Goal: Use online tool/utility: Utilize a website feature to perform a specific function

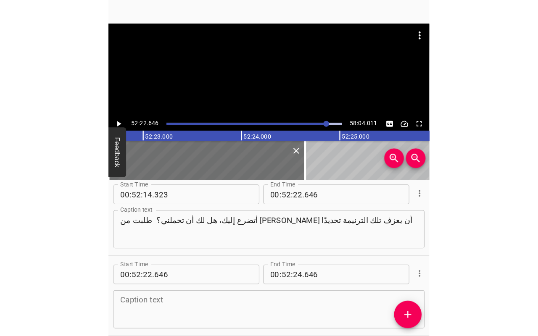
scroll to position [18936, 0]
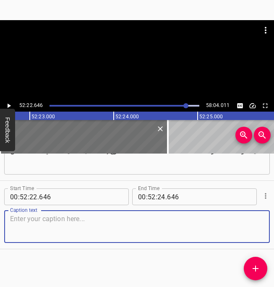
paste textarea "إنها ترنمية كتبها الراحل آرون ولبرن وتيم. تتحدث عن رغبة الله في حمل أثقالنا. ال…"
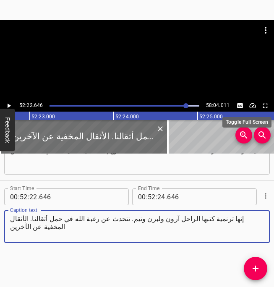
type textarea "إنها ترنمية كتبها الراحل آرون ولبرن وتيم. تتحدث عن رغبة الله في حمل أثقالنا. ال…"
click at [266, 105] on icon "Toggle fullscreen" at bounding box center [266, 106] width 8 height 8
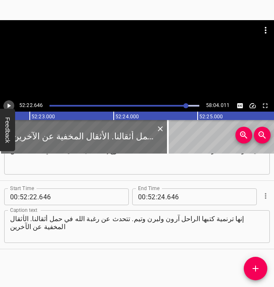
click at [10, 105] on icon "Play/Pause" at bounding box center [9, 106] width 8 height 8
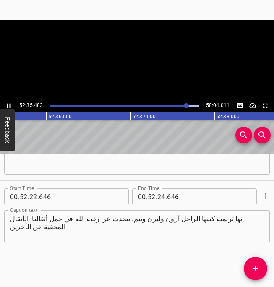
click at [10, 105] on icon "Play/Pause" at bounding box center [9, 106] width 4 height 5
click at [9, 105] on icon "Play/Pause" at bounding box center [9, 106] width 3 height 5
click at [9, 105] on icon "Play/Pause" at bounding box center [9, 106] width 8 height 8
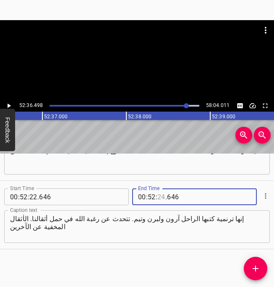
click at [162, 199] on input "number" at bounding box center [161, 197] width 8 height 17
type input "36"
type input "498"
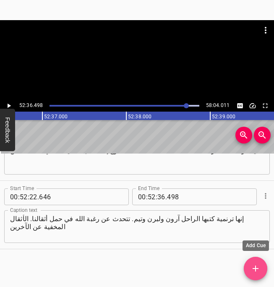
click at [255, 265] on icon "Add Cue" at bounding box center [256, 269] width 10 height 10
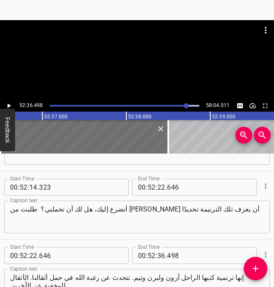
scroll to position [19005, 0]
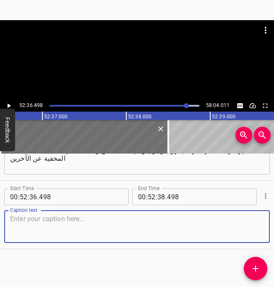
paste textarea "وأريد أن أطلب أثناء هذه الترنيمة، إذا أتيتم إلى لقاء المعسكر بأثقال، إذا أتيتم …"
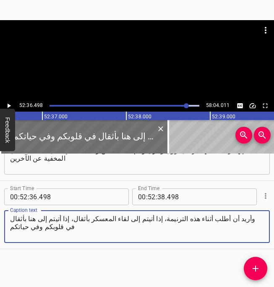
type textarea "وأريد أن أطلب أثناء هذه الترنيمة، إذا أتيتم إلى لقاء المعسكر بأثقال، إذا أتيتم …"
click at [8, 107] on icon "Play/Pause" at bounding box center [9, 106] width 3 height 5
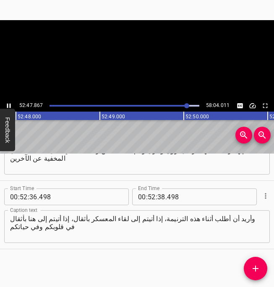
click at [8, 107] on icon "Play/Pause" at bounding box center [9, 106] width 8 height 8
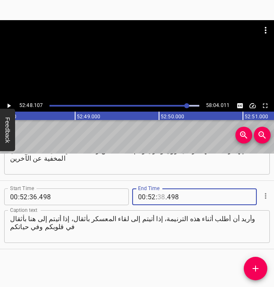
click at [160, 198] on input "number" at bounding box center [161, 197] width 8 height 17
type input "48"
type input "107"
click at [260, 268] on icon "Add Cue" at bounding box center [256, 269] width 10 height 10
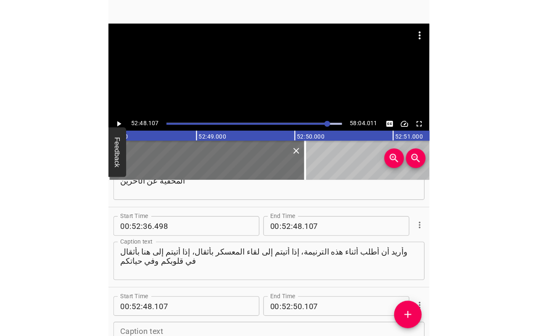
scroll to position [19073, 0]
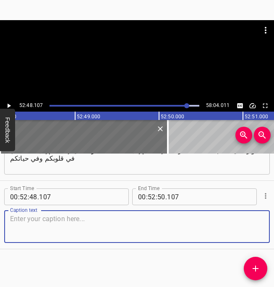
paste textarea "لا [DATE] يهمه معرفة هذا سوى [DEMOGRAPHIC_DATA]. إذا أردت التقدم إبان هذه الترن…"
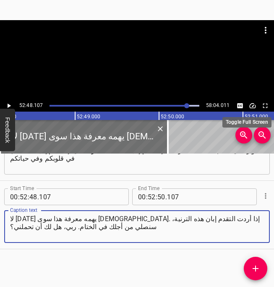
type textarea "لا [DATE] يهمه معرفة هذا سوى [DEMOGRAPHIC_DATA]. إذا أردت التقدم إبان هذه الترن…"
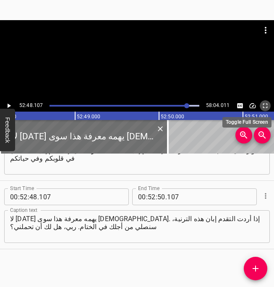
click at [266, 105] on icon "Toggle fullscreen" at bounding box center [266, 106] width 8 height 8
click at [10, 105] on icon "Play/Pause" at bounding box center [9, 106] width 8 height 8
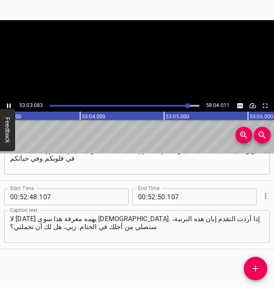
click at [10, 105] on icon "Play/Pause" at bounding box center [9, 106] width 4 height 5
click at [154, 201] on input "number" at bounding box center [152, 197] width 8 height 17
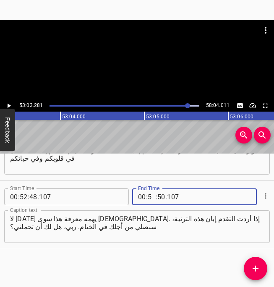
type input "53"
type input "03"
type input "281"
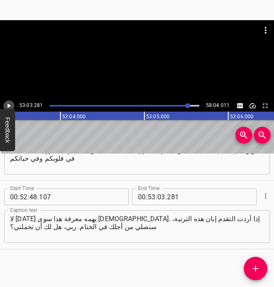
click at [8, 106] on icon "Play/Pause" at bounding box center [9, 106] width 3 height 5
click at [150, 197] on input "number" at bounding box center [152, 197] width 8 height 17
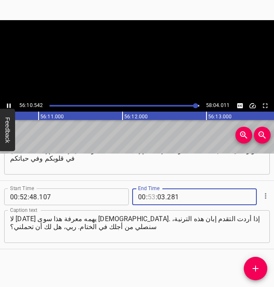
type input "53"
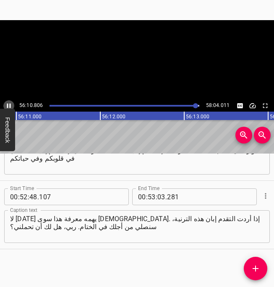
click at [10, 106] on icon "Play/Pause" at bounding box center [9, 106] width 4 height 5
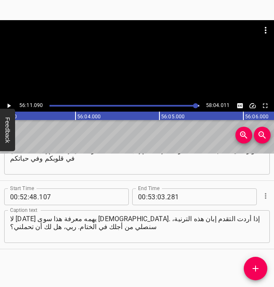
click at [10, 105] on icon "Play/Pause" at bounding box center [9, 106] width 3 height 5
click at [10, 105] on icon "Play/Pause" at bounding box center [9, 106] width 4 height 5
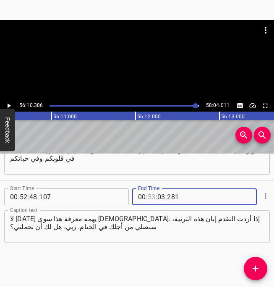
click at [151, 199] on input "number" at bounding box center [152, 197] width 8 height 17
type input "56"
type input "10"
type input "386"
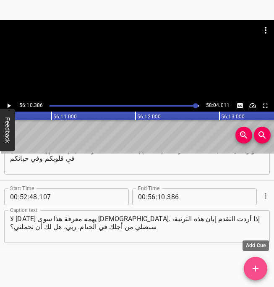
click at [255, 268] on icon "Add Cue" at bounding box center [256, 269] width 6 height 6
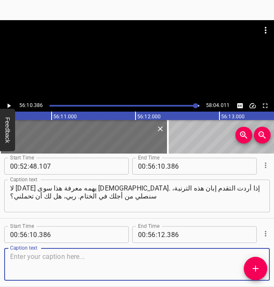
scroll to position [19142, 0]
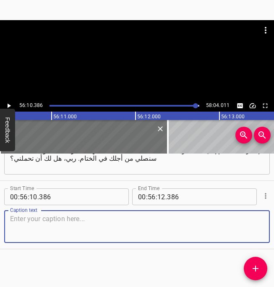
click at [113, 226] on textarea at bounding box center [137, 227] width 254 height 24
paste textarea "ربي، لقد أتينا أمامك الآن بصفتنا أبنائك منكسرين وضعفاء لكن لنا مخلص كل القوة، ل…"
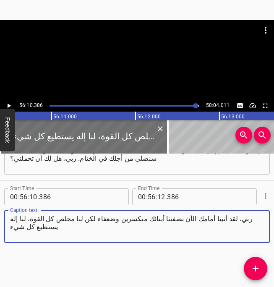
type textarea "ربي، لقد أتينا أمامك الآن بصفتنا أبنائك منكسرين وضعفاء لكن لنا مخلص كل القوة، ل…"
click at [10, 106] on icon "Play/Pause" at bounding box center [9, 106] width 3 height 5
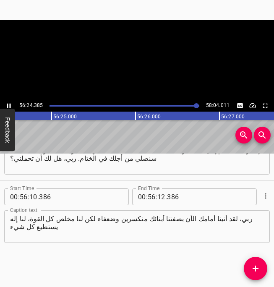
click at [10, 106] on icon "Play/Pause" at bounding box center [9, 106] width 4 height 5
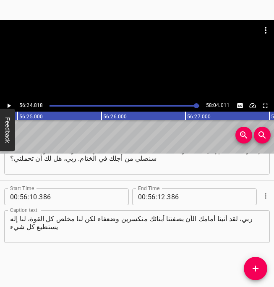
scroll to position [0, 284303]
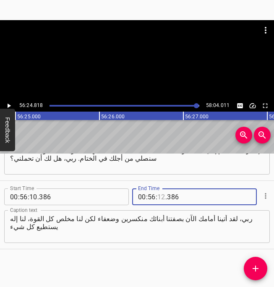
click at [161, 198] on input "number" at bounding box center [161, 197] width 8 height 17
type input "24"
type input "818"
click at [254, 272] on icon "Add Cue" at bounding box center [256, 269] width 10 height 10
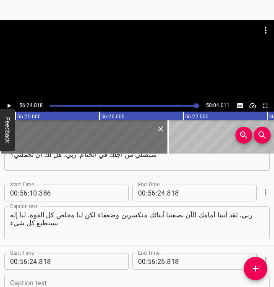
scroll to position [19210, 0]
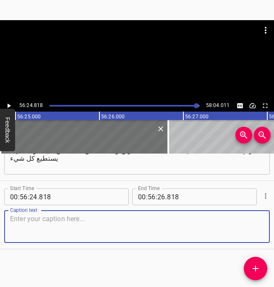
paste textarea "الآن، أنت واقف على أبواب قلوبنا قائلًا: "أتسمحون لي بأن أحبكم؟ أتسمحون لي بالدخ…"
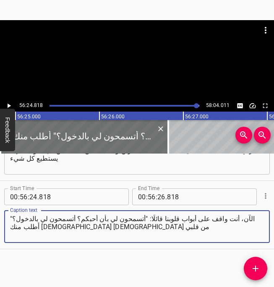
type textarea "الآن، أنت واقف على أبواب قلوبنا قائلًا: "أتسمحون لي بأن أحبكم؟ أتسمحون لي بالدخ…"
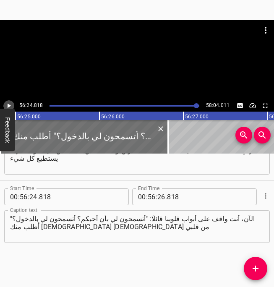
click at [7, 106] on icon "Play/Pause" at bounding box center [9, 106] width 8 height 8
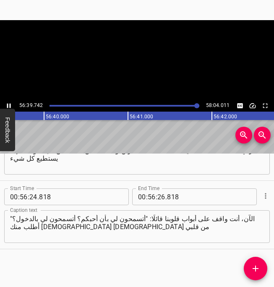
click at [7, 106] on icon "Play/Pause" at bounding box center [9, 106] width 4 height 5
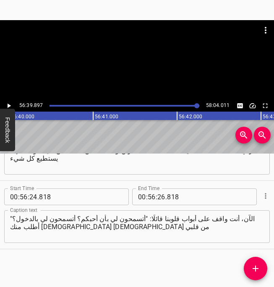
scroll to position [0, 285570]
click at [162, 197] on input "number" at bounding box center [161, 197] width 8 height 17
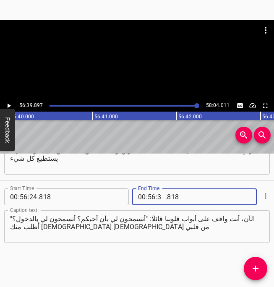
type input "39"
type input "897"
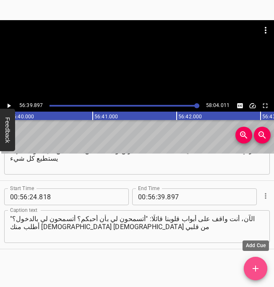
click at [254, 273] on icon "Add Cue" at bounding box center [256, 269] width 10 height 10
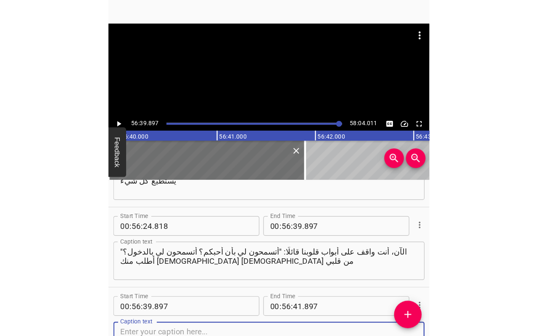
scroll to position [19279, 0]
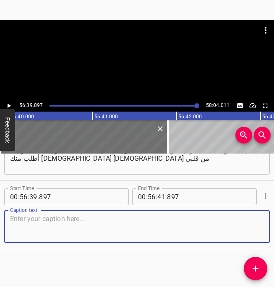
paste textarea "أتضرع إليك أن تدخل؟ وقلوب أخواتي وأخواتي هنا تقدمت إليك حاملة أثقالها، وهؤلاء ا…"
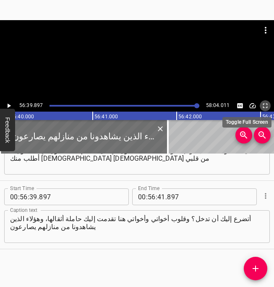
click at [266, 106] on icon "Toggle fullscreen" at bounding box center [266, 106] width 8 height 8
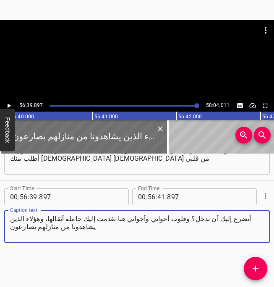
drag, startPoint x: 84, startPoint y: 220, endPoint x: 13, endPoint y: 232, distance: 71.7
click at [13, 232] on textarea "أتضرع إليك أن تدخل؟ وقلوب أخواتي وأخواتي هنا تقدمت إليك حاملة أثقالها، وهؤلاء ا…" at bounding box center [137, 227] width 254 height 24
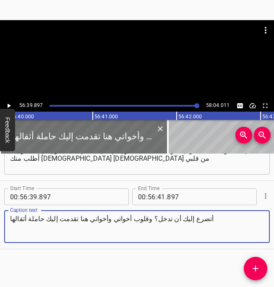
type textarea "أتضرع إليك أن تدخل؟ وقلوب أخواتي وأخواتي هنا تقدمت إليك حاملة أثقالها"
click at [9, 107] on icon "Play/Pause" at bounding box center [9, 106] width 3 height 5
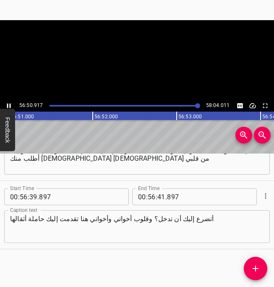
click at [9, 107] on icon "Play/Pause" at bounding box center [9, 106] width 8 height 8
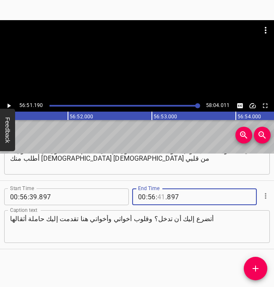
click at [161, 196] on input "number" at bounding box center [161, 197] width 8 height 17
type input "51"
type input "190"
click at [257, 268] on icon "Add Cue" at bounding box center [256, 269] width 10 height 10
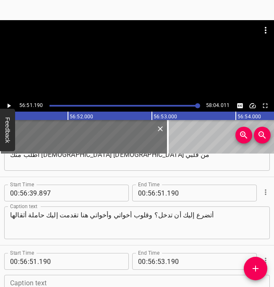
scroll to position [19347, 0]
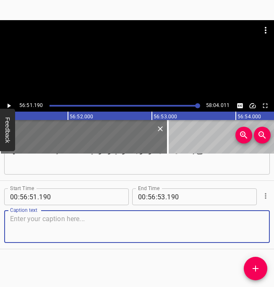
paste textarea "وهؤلاء الذين يشاهدونا من منازلهم يصارعون الإدمان والخطية والاكتئاب والقلق والصر…"
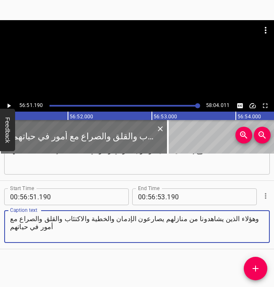
type textarea "وهؤلاء الذين يشاهدونا من منازلهم يصارعون الإدمان والخطية والاكتئاب والقلق والصر…"
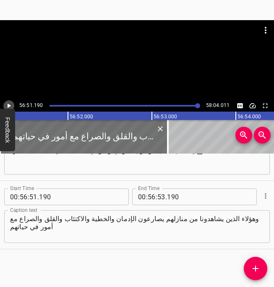
click at [8, 105] on icon "Play/Pause" at bounding box center [9, 106] width 3 height 5
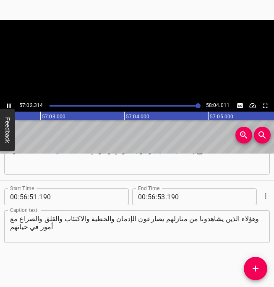
click at [8, 105] on icon "Play/Pause" at bounding box center [9, 106] width 8 height 8
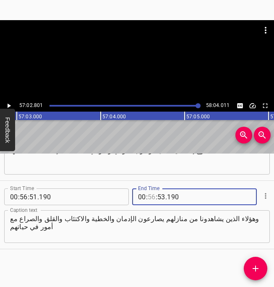
click at [151, 199] on input "number" at bounding box center [152, 197] width 8 height 17
type input "57"
type input "02"
type input "801"
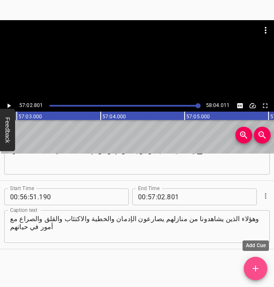
click at [259, 267] on icon "Add Cue" at bounding box center [256, 269] width 10 height 10
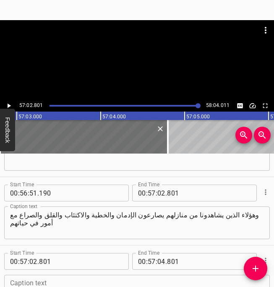
scroll to position [19416, 0]
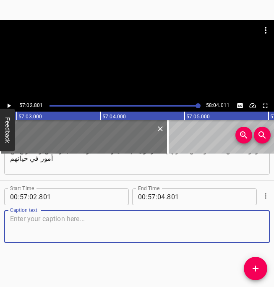
paste textarea "ربنا، أتحملها عنهم؟ أتحررنا؟ نحن الآن ندعوك لتقلع أوثان حياتنا. ونختار القيامة …"
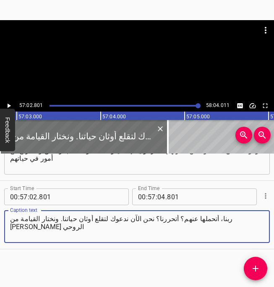
type textarea "ربنا، أتحملها عنهم؟ أتحررنا؟ نحن الآن ندعوك لتقلع أوثان حياتنا. ونختار القيامة …"
click at [10, 105] on icon "Play/Pause" at bounding box center [9, 106] width 8 height 8
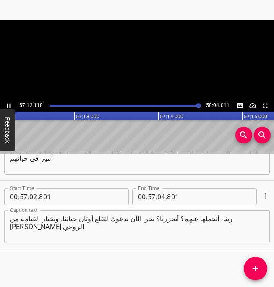
click at [10, 105] on icon "Play/Pause" at bounding box center [9, 106] width 4 height 5
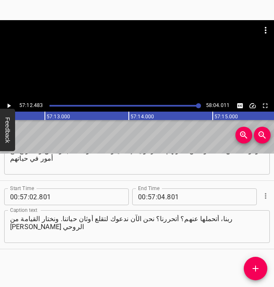
scroll to position [0, 288307]
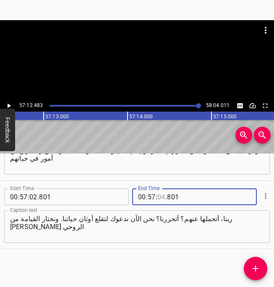
click at [160, 195] on input "number" at bounding box center [161, 197] width 8 height 17
type input "12"
type input "483"
click at [255, 274] on button "Add Cue" at bounding box center [256, 269] width 24 height 24
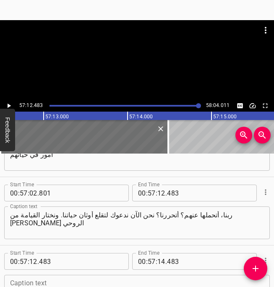
scroll to position [19484, 0]
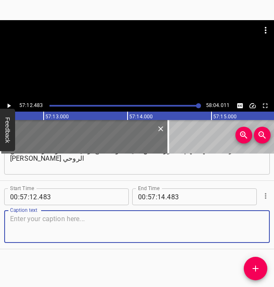
paste textarea "ونقبل تأديبك وتقويمك لحياتنا. ونريد أن نقبل وننال برك يا ربنا. ونريد أن نفرح ون…"
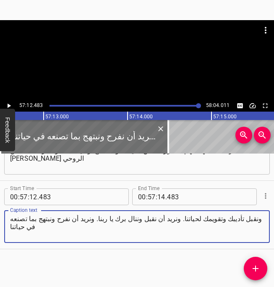
type textarea "ونقبل تأديبك وتقويمك لحياتنا. ونريد أن نقبل وننال برك يا ربنا. ونريد أن نفرح ون…"
click at [7, 106] on icon "Play/Pause" at bounding box center [9, 106] width 8 height 8
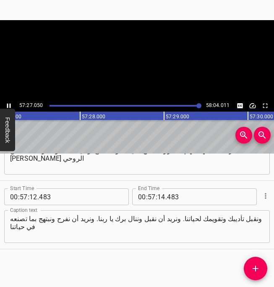
click at [7, 106] on icon "Play/Pause" at bounding box center [9, 106] width 4 height 5
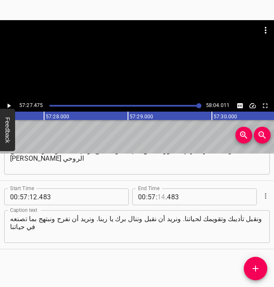
click at [160, 195] on input "number" at bounding box center [161, 197] width 8 height 17
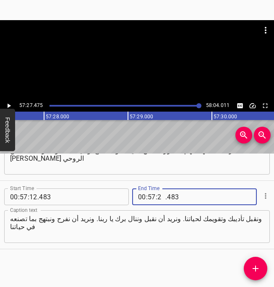
type input "27"
type input "475"
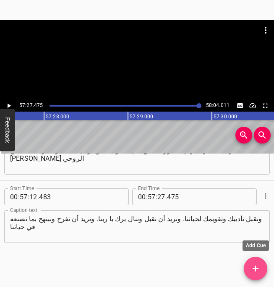
click at [260, 268] on icon "Add Cue" at bounding box center [256, 269] width 10 height 10
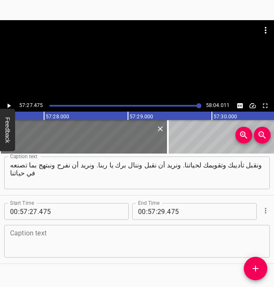
scroll to position [19552, 0]
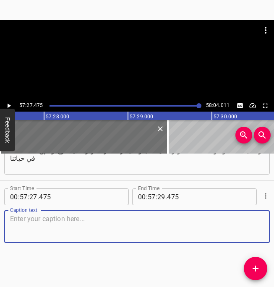
paste textarea "نريد أن ننال خلاصك وأن نرتاح في محبتك وبها. ونشكرك باسم [DEMOGRAPHIC_DATA][PERS…"
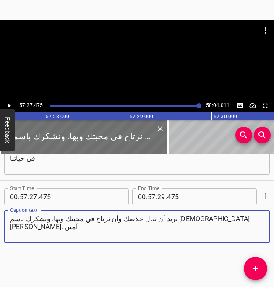
type textarea "نريد أن ننال خلاصك وأن نرتاح في محبتك وبها. ونشكرك باسم [DEMOGRAPHIC_DATA][PERS…"
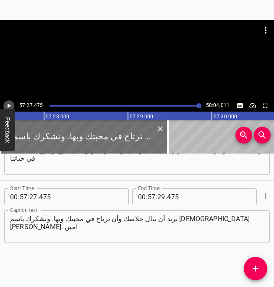
click at [10, 107] on icon "Play/Pause" at bounding box center [9, 106] width 8 height 8
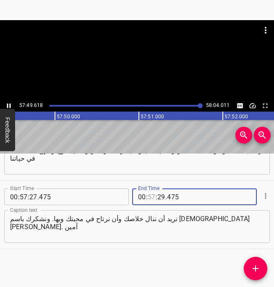
click at [150, 199] on input "number" at bounding box center [152, 197] width 8 height 17
type input "58"
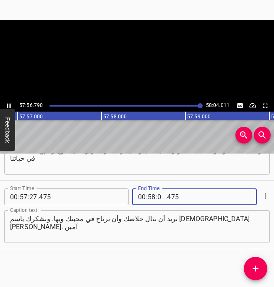
type input "04"
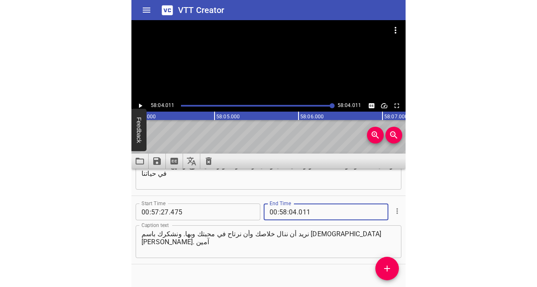
scroll to position [19434, 0]
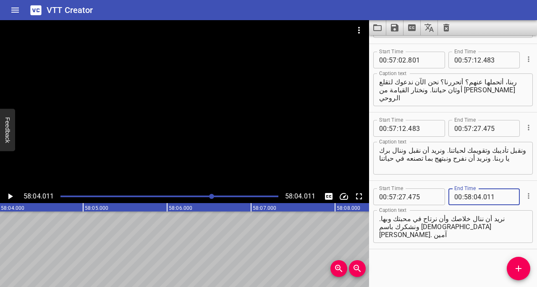
type input "011"
click at [274, 255] on div "Start Time 00 : 00 : 04 . 383 Start Time End Time 00 : 00 : 10 . 479 End Time C…" at bounding box center [453, 161] width 168 height 252
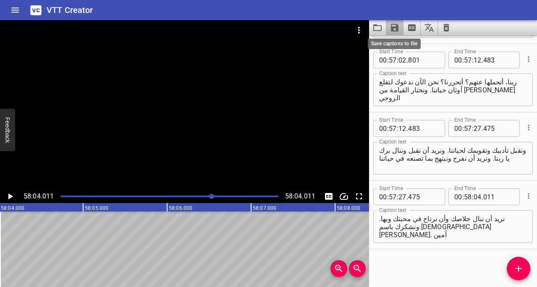
click at [274, 27] on icon "Save captions to file" at bounding box center [395, 28] width 8 height 8
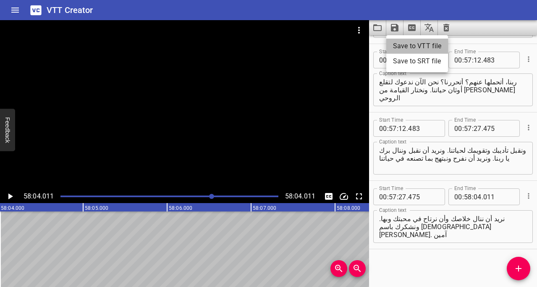
click at [274, 48] on li "Save to VTT file" at bounding box center [417, 46] width 62 height 15
click at [274, 9] on div "VTT Creator" at bounding box center [268, 10] width 537 height 20
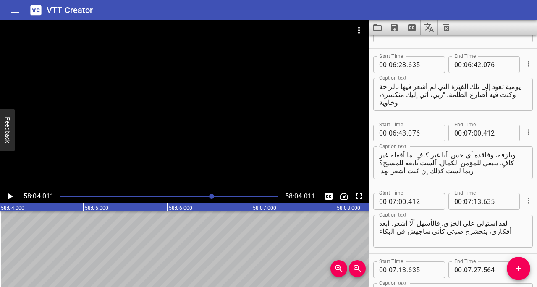
scroll to position [2655, 0]
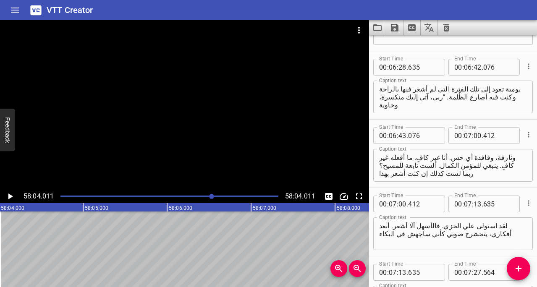
click at [274, 68] on input "42" at bounding box center [478, 67] width 8 height 17
type input "43"
type input "076"
click at [274, 115] on div "Start Time 00 : 06 : 28 . 635 Start Time End Time 00 : 06 : 43 . 076 End Time C…" at bounding box center [453, 85] width 168 height 68
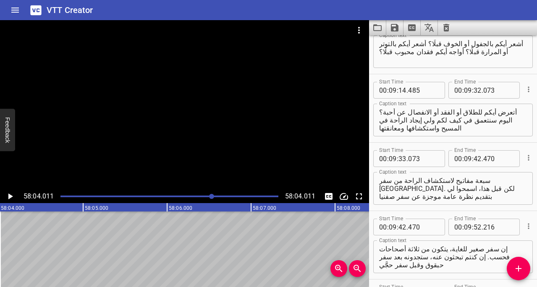
scroll to position [3595, 0]
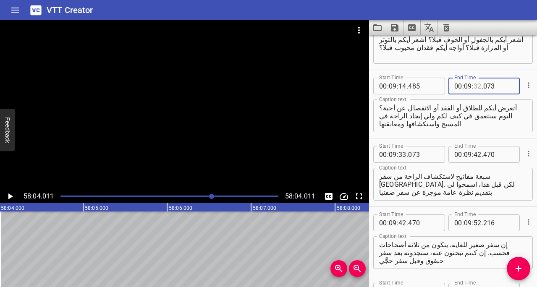
click at [274, 87] on input "number" at bounding box center [478, 86] width 8 height 17
type input "33"
type input "073"
click at [274, 69] on div "Start Time 00 : 09 : 06 . 823 Start Time End Time 00 : 09 : 14 . 485 End Time C…" at bounding box center [453, 36] width 168 height 68
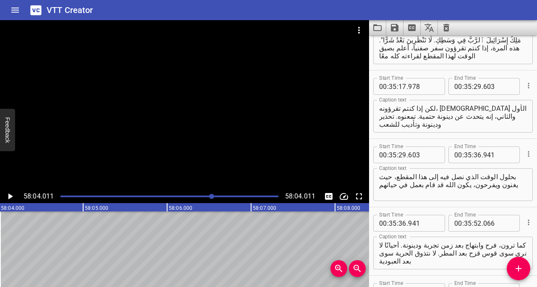
scroll to position [13111, 0]
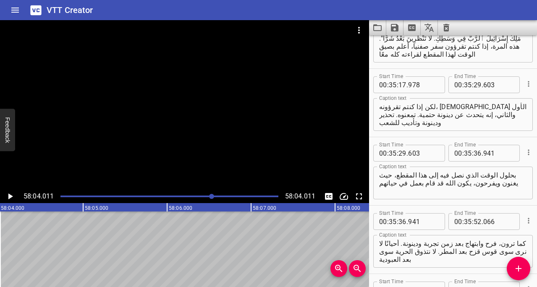
click at [274, 202] on div "Start Time 00 : 35 : 29 . 603 Start Time End Time 00 : 35 : 36 . 941 End Time C…" at bounding box center [453, 171] width 168 height 68
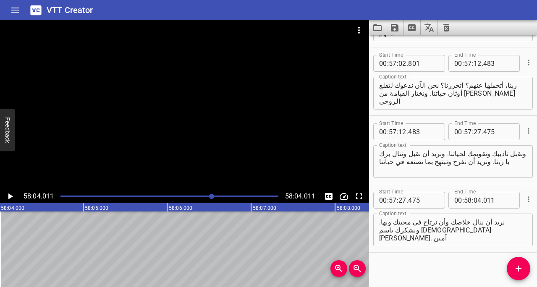
scroll to position [19434, 0]
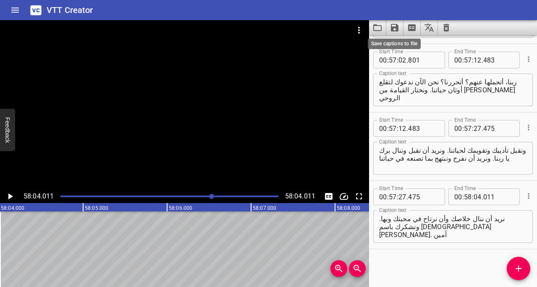
click at [274, 26] on icon "Save captions to file" at bounding box center [395, 28] width 8 height 8
click at [274, 46] on li "Save to VTT file" at bounding box center [417, 46] width 62 height 15
click at [274, 3] on div "VTT Creator" at bounding box center [268, 10] width 537 height 20
click at [274, 26] on icon "Clear captions" at bounding box center [446, 28] width 6 height 8
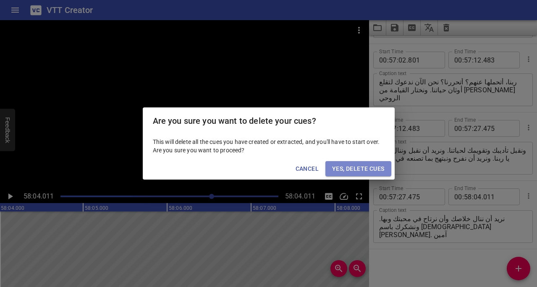
click at [274, 168] on span "Yes, Delete Cues" at bounding box center [358, 169] width 52 height 10
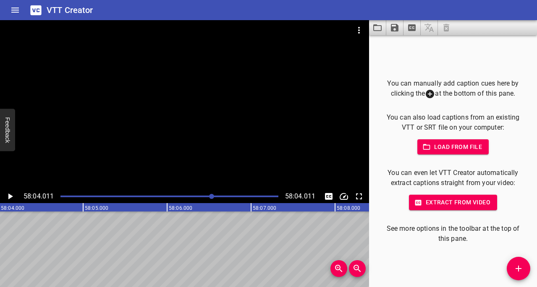
click at [8, 199] on icon "Play/Pause" at bounding box center [10, 197] width 5 height 6
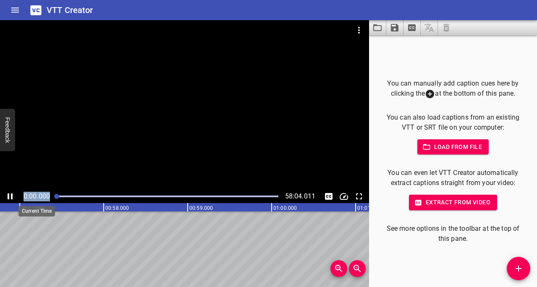
drag, startPoint x: 56, startPoint y: 197, endPoint x: 25, endPoint y: 198, distance: 31.1
click at [25, 198] on div "0:00.000 58:04.011" at bounding box center [184, 196] width 369 height 13
click at [8, 195] on icon "Play/Pause" at bounding box center [10, 197] width 5 height 6
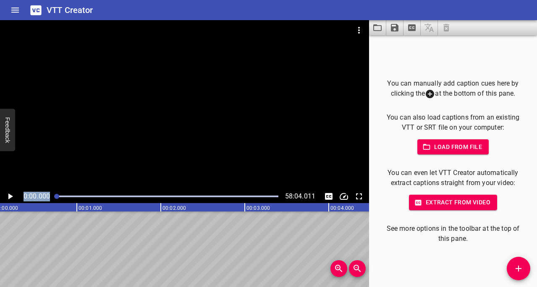
scroll to position [0, 0]
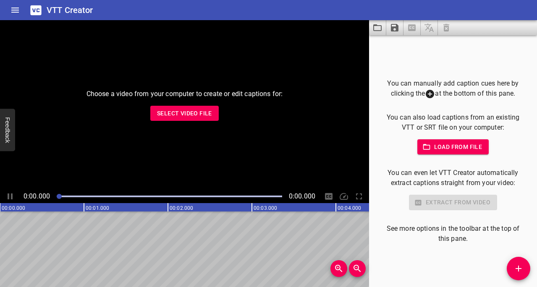
click at [173, 117] on span "Select Video File" at bounding box center [184, 113] width 55 height 10
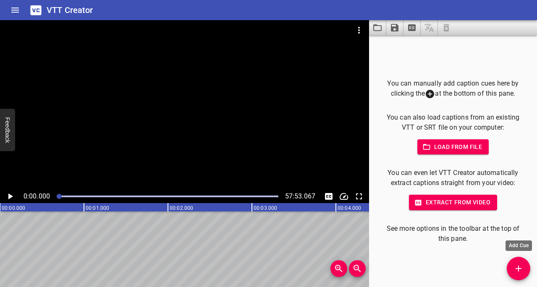
click at [520, 263] on button "Add Cue" at bounding box center [519, 269] width 24 height 24
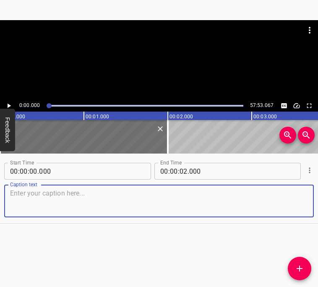
paste textarea "لننظر بل لنتأمل القصص الحية للأنبياء الصغار الاثنا عشر في العهد القديم. إذ كل ر…"
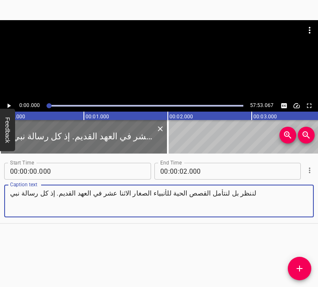
type textarea "لننظر بل لنتأمل القصص الحية للأنبياء الصغار الاثنا عشر في العهد القديم. إذ كل ر…"
